Goal: Information Seeking & Learning: Learn about a topic

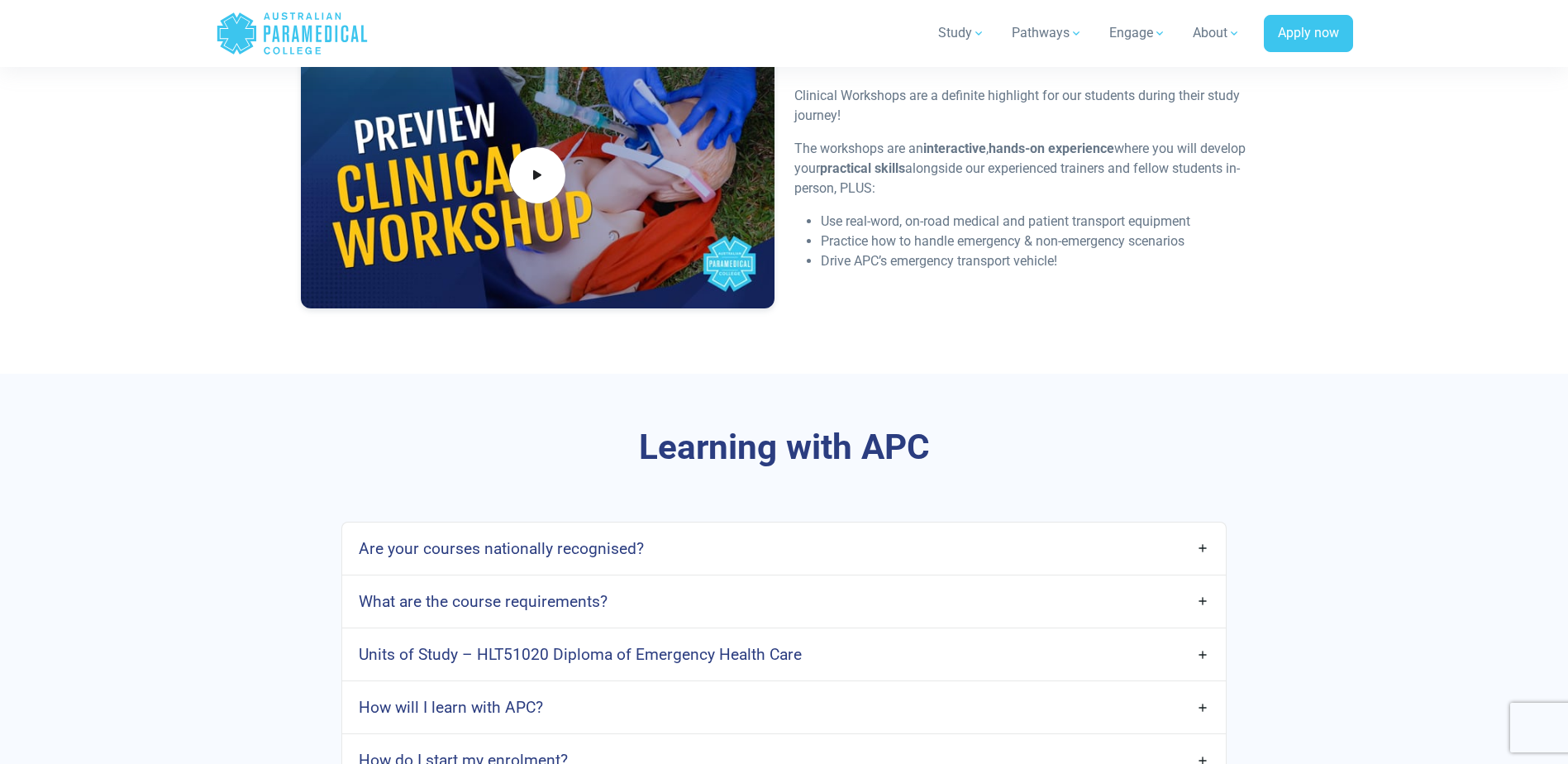
scroll to position [4134, 0]
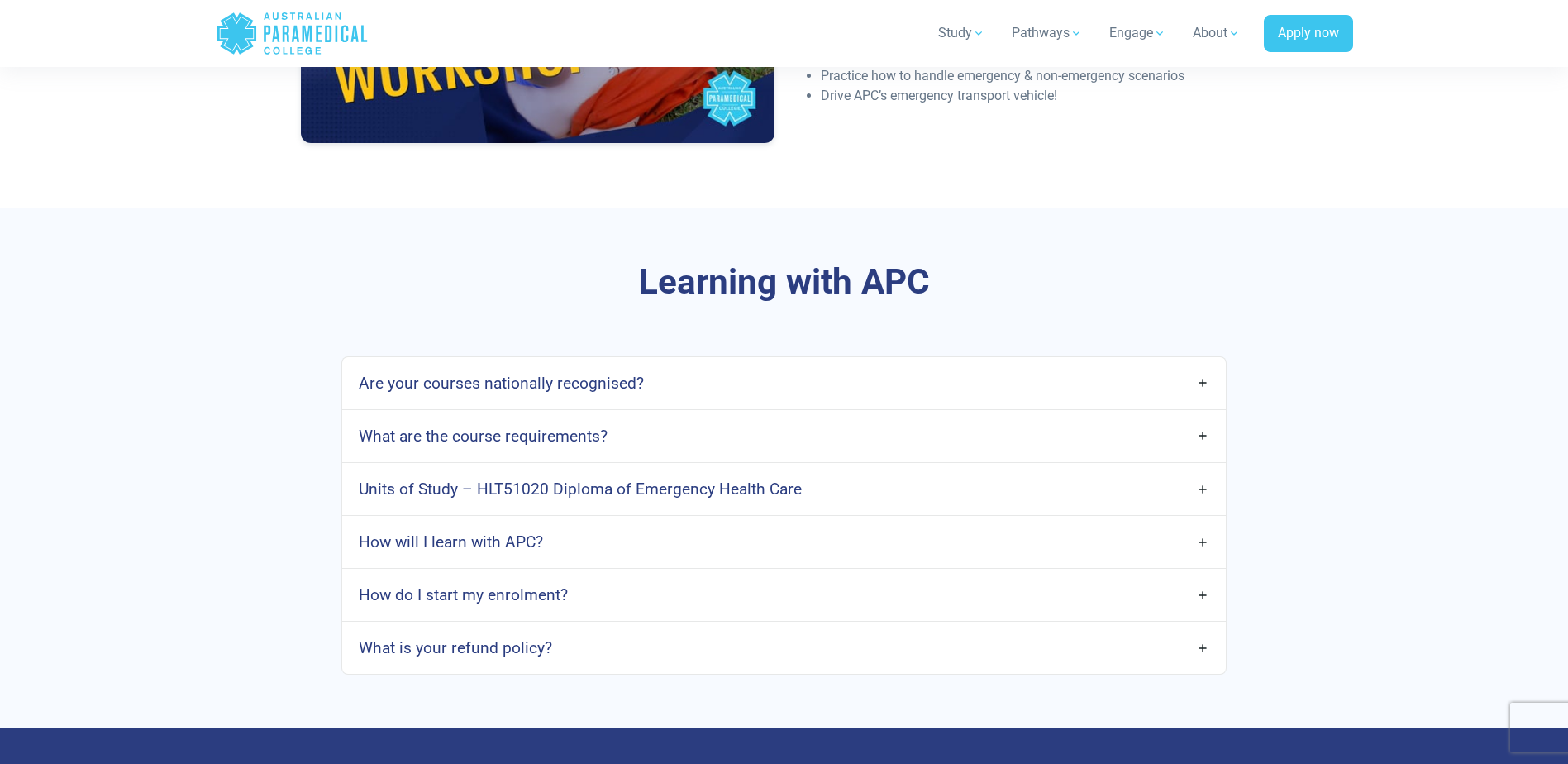
click at [1197, 576] on link "How do I start my enrolment?" at bounding box center [783, 595] width 883 height 39
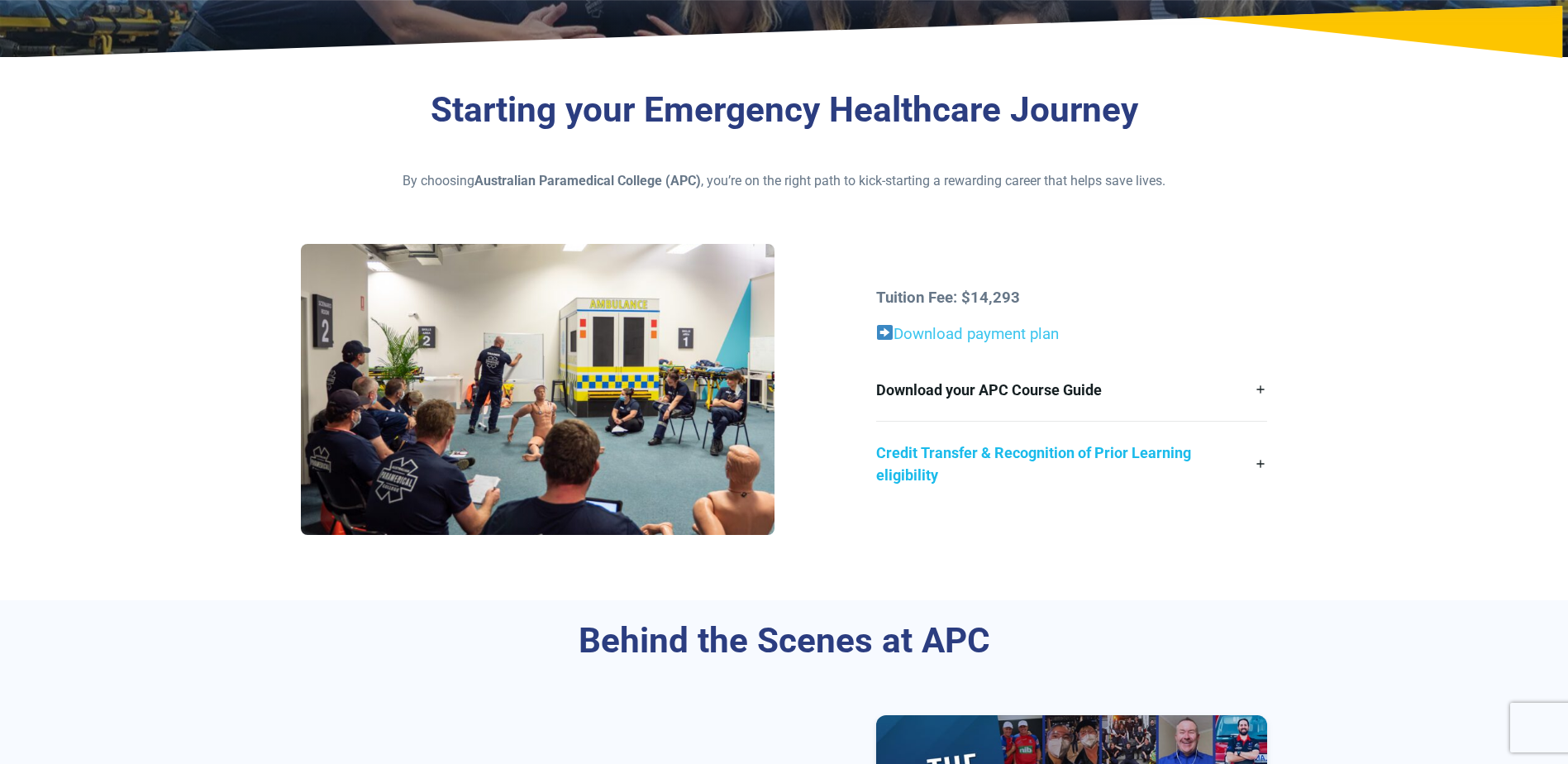
scroll to position [330, 0]
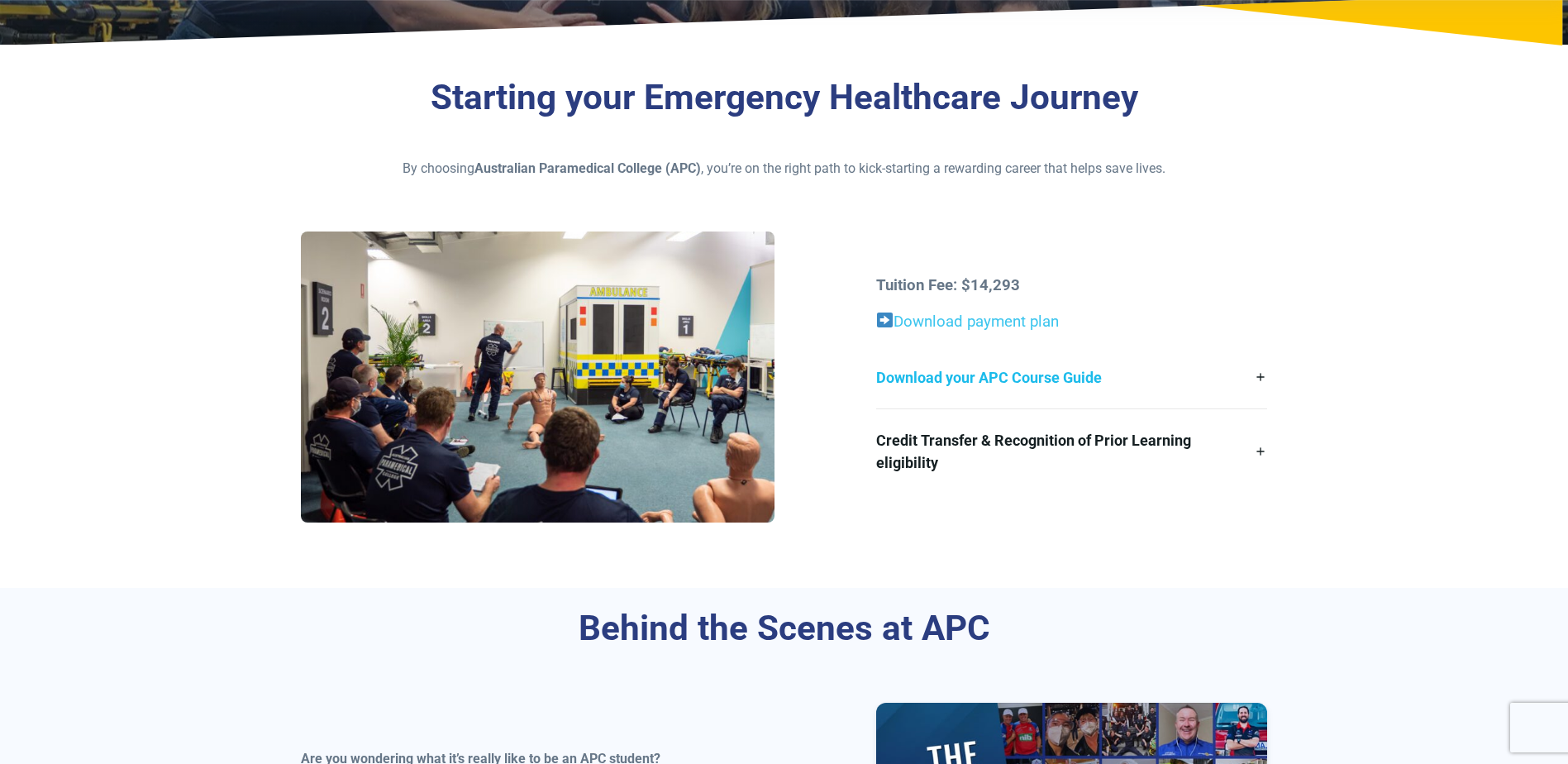
click at [967, 377] on link "Download your APC Course Guide" at bounding box center [1071, 377] width 391 height 62
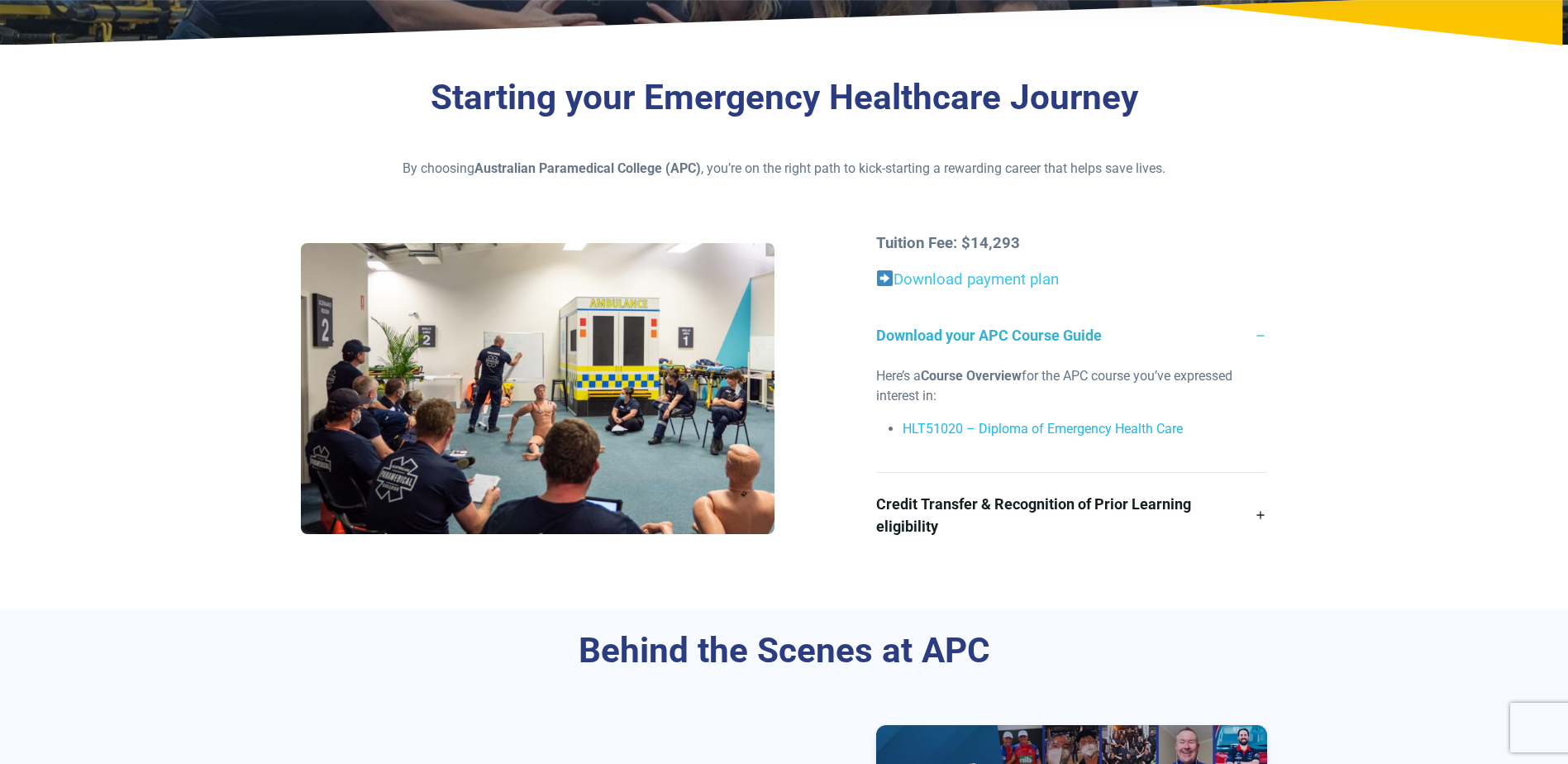
click at [1008, 429] on link "HLT51020 – Diploma of Emergency Health Care" at bounding box center [1042, 429] width 280 height 15
